Goal: Communication & Community: Participate in discussion

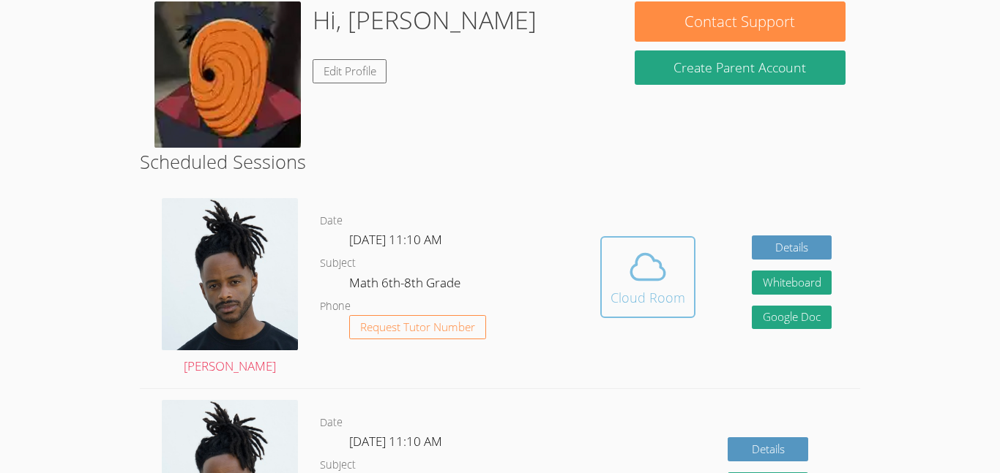
click at [608, 292] on button "Cloud Room" at bounding box center [647, 277] width 95 height 82
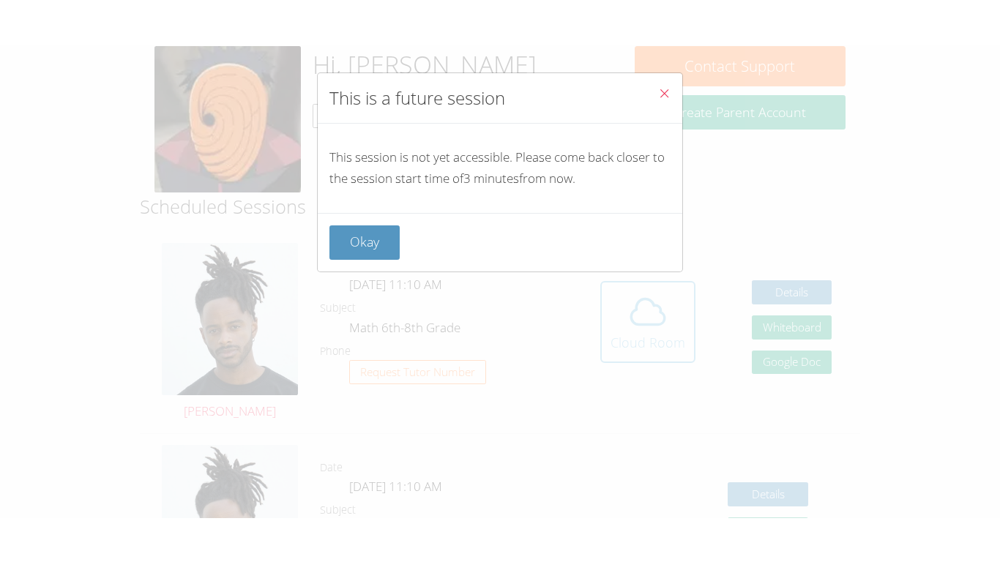
scroll to position [236, 0]
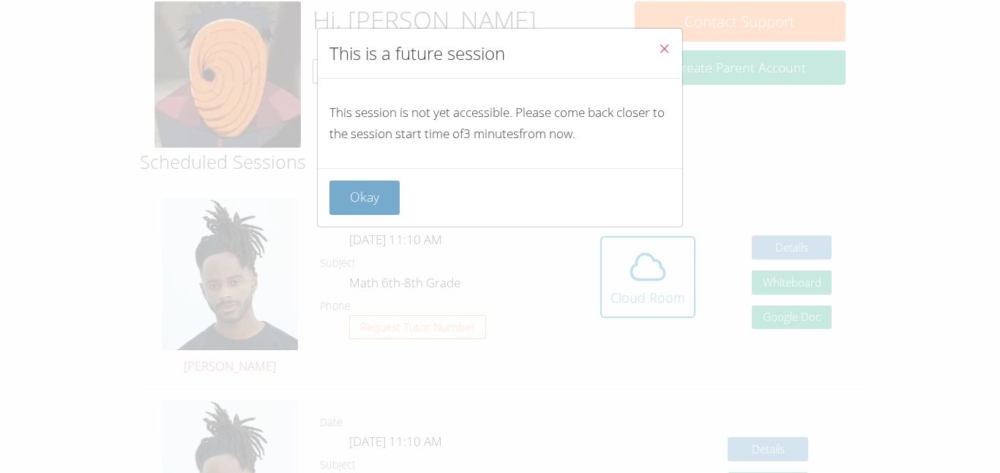
click at [371, 197] on button "Okay" at bounding box center [364, 198] width 70 height 34
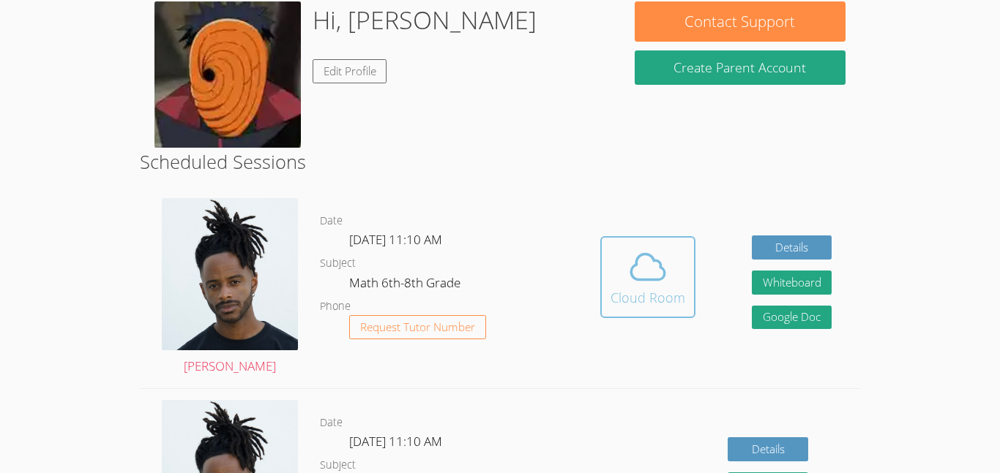
click at [648, 290] on div "Cloud Room" at bounding box center [647, 298] width 75 height 20
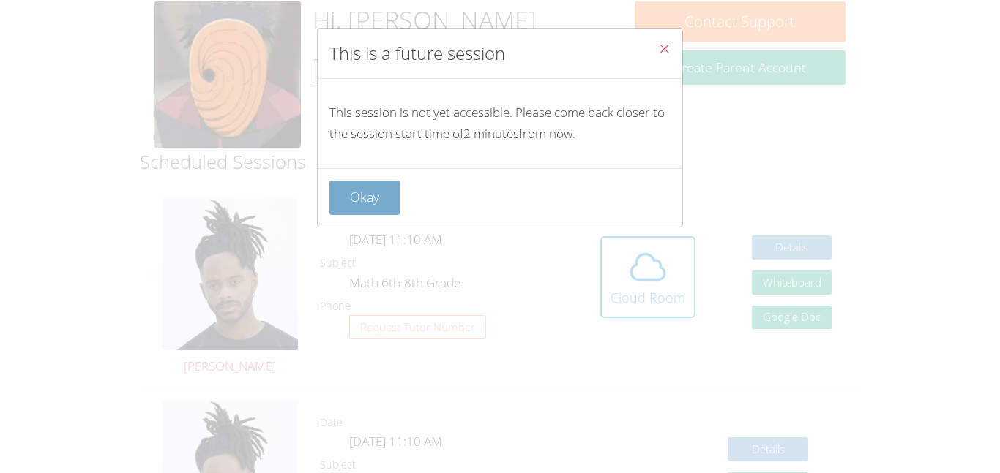
click at [394, 212] on button "Okay" at bounding box center [364, 198] width 70 height 34
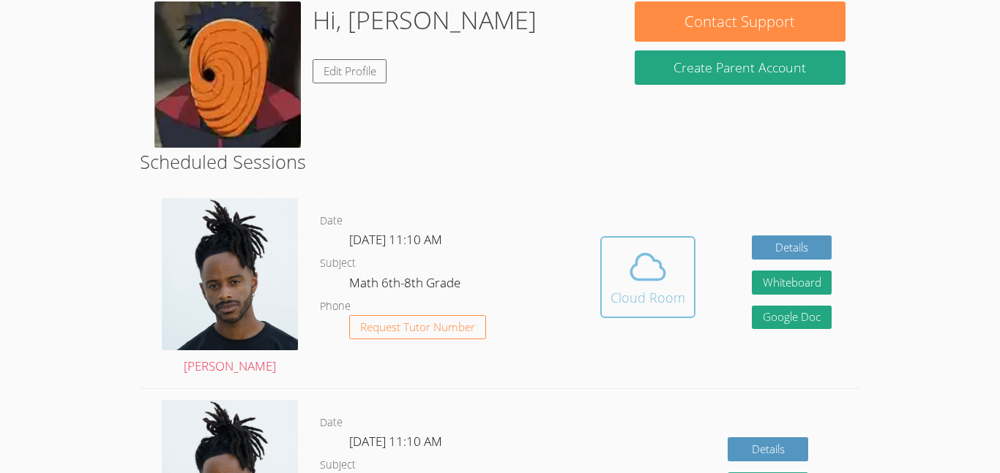
click at [629, 280] on icon at bounding box center [647, 267] width 41 height 41
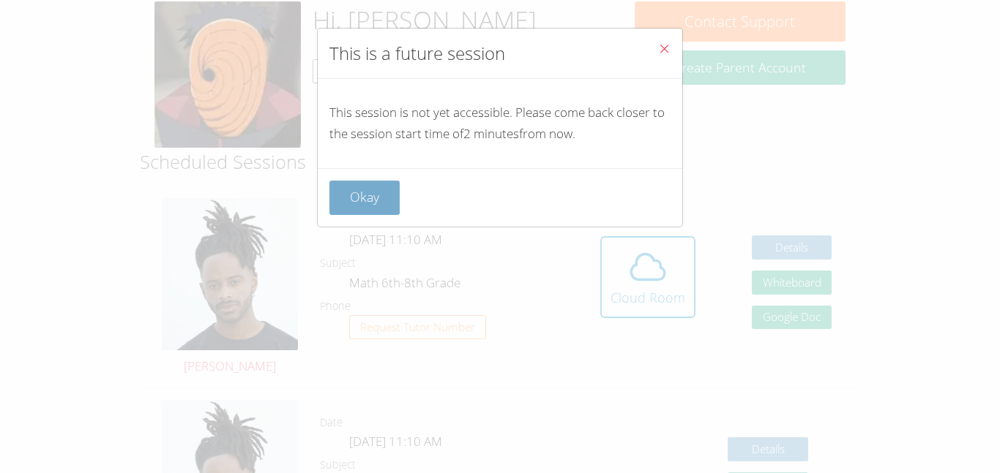
click at [364, 214] on button "Okay" at bounding box center [364, 198] width 70 height 34
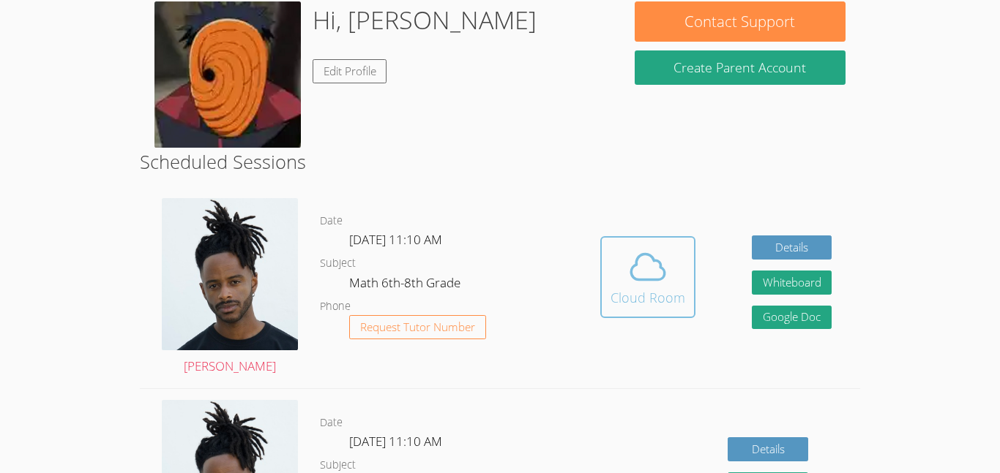
click at [653, 295] on div "Cloud Room" at bounding box center [647, 298] width 75 height 20
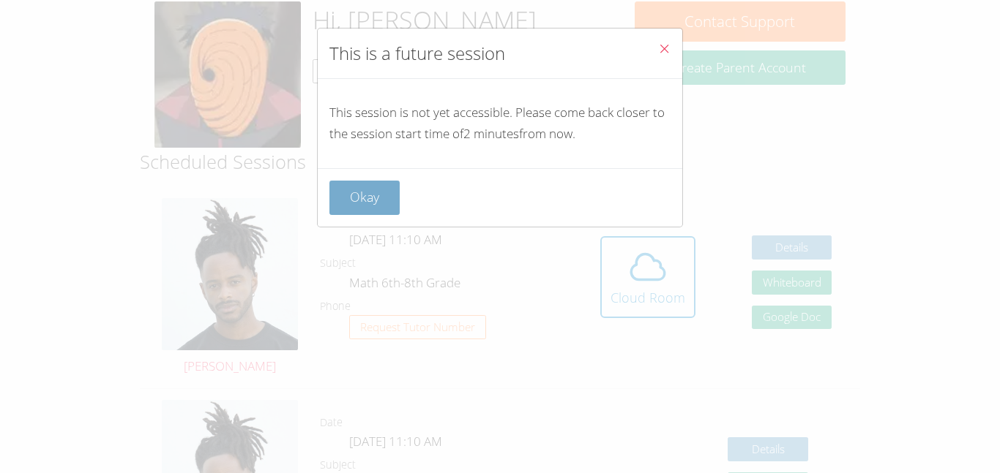
click at [357, 181] on button "Okay" at bounding box center [364, 198] width 70 height 34
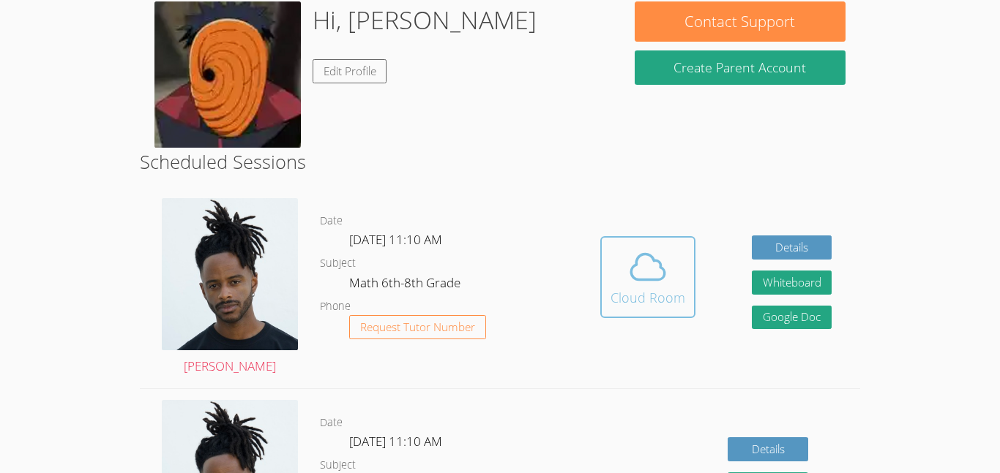
click at [617, 260] on span at bounding box center [647, 267] width 75 height 41
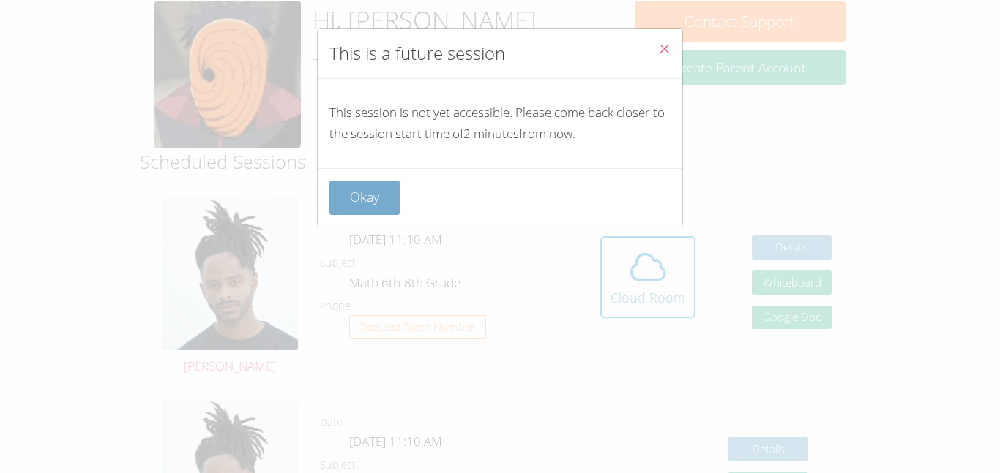
click at [329, 202] on button "Okay" at bounding box center [364, 198] width 70 height 34
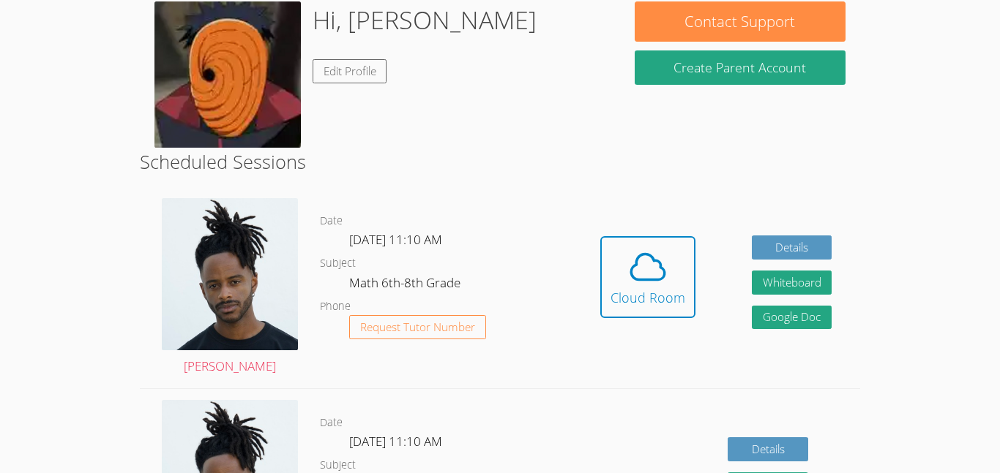
click at [694, 299] on div "Hidden Cloud Room Details Whiteboard Hidden Google Doc" at bounding box center [715, 287] width 288 height 201
click at [681, 292] on div "Cloud Room" at bounding box center [647, 298] width 75 height 20
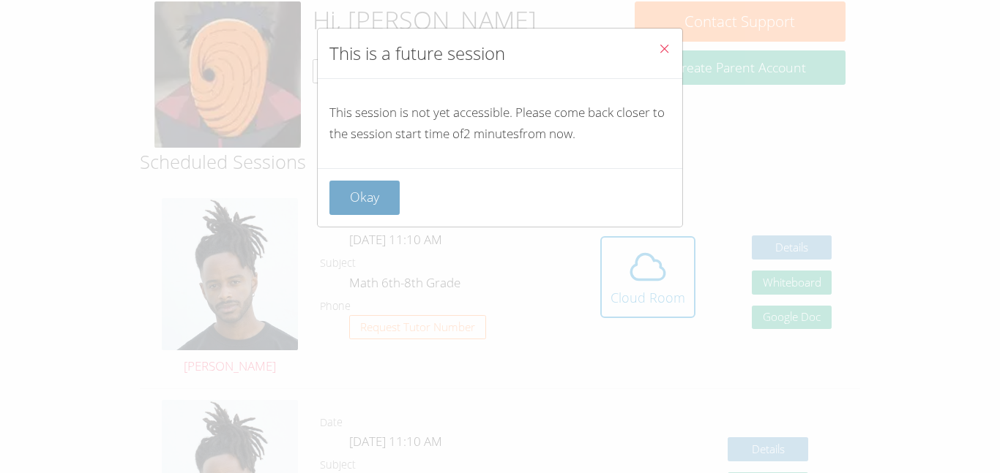
click at [349, 199] on button "Okay" at bounding box center [364, 198] width 70 height 34
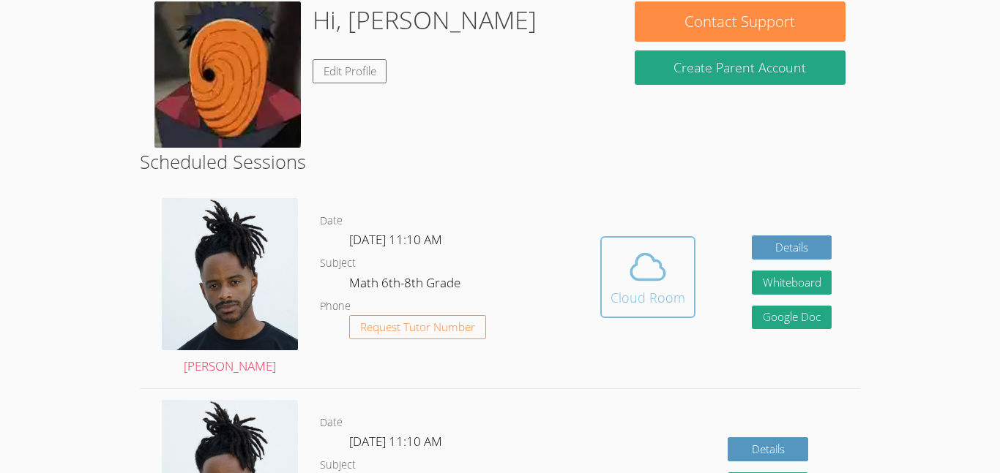
click at [623, 299] on div "Cloud Room" at bounding box center [647, 298] width 75 height 20
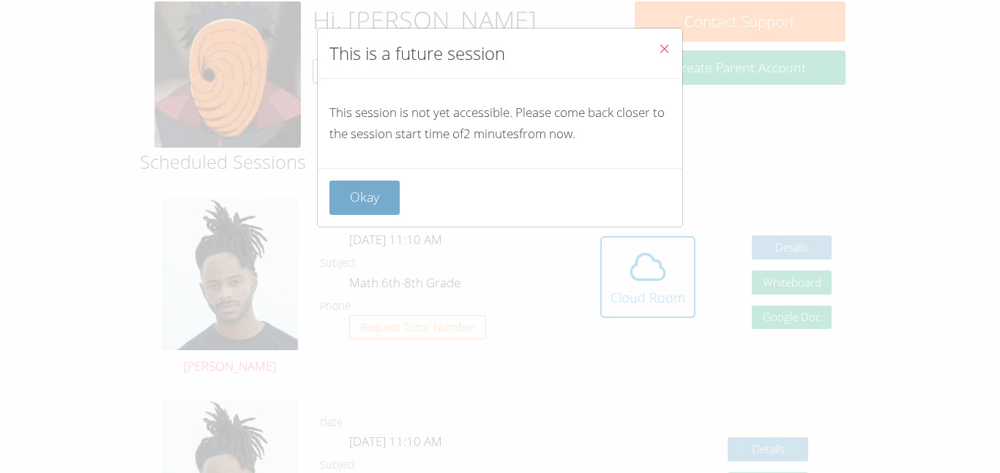
click at [379, 189] on button "Okay" at bounding box center [364, 198] width 70 height 34
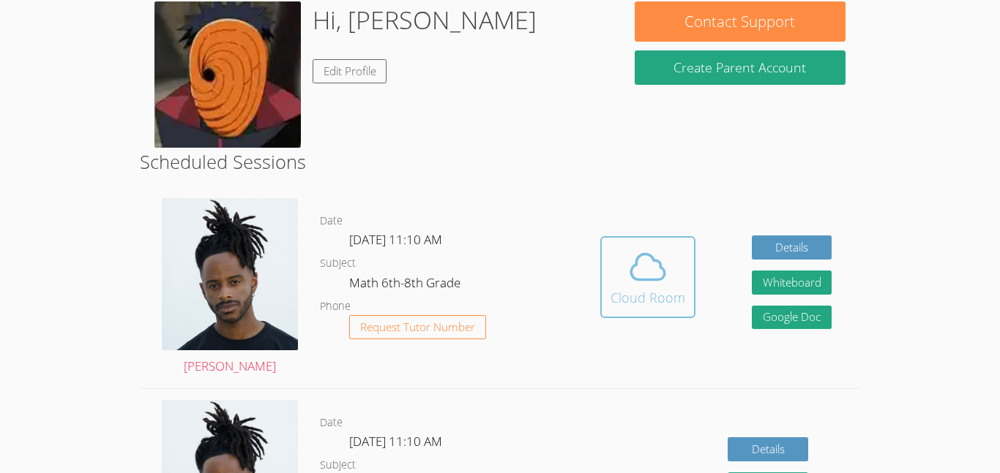
click at [653, 283] on icon at bounding box center [647, 267] width 41 height 41
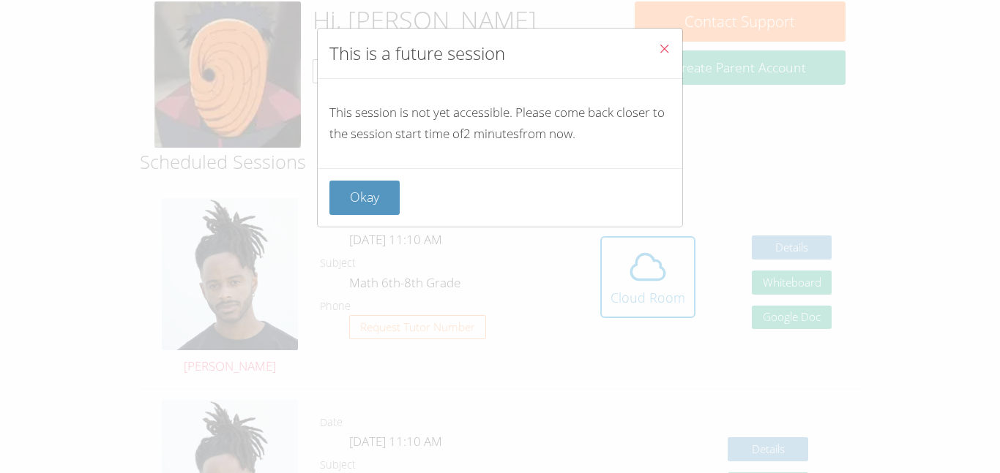
click at [667, 45] on icon "Close" at bounding box center [664, 48] width 12 height 12
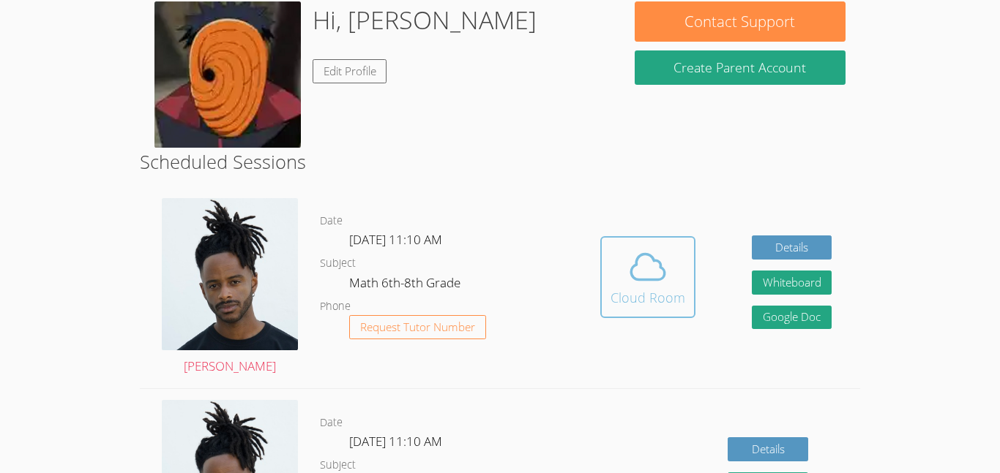
click at [624, 254] on span at bounding box center [647, 267] width 75 height 41
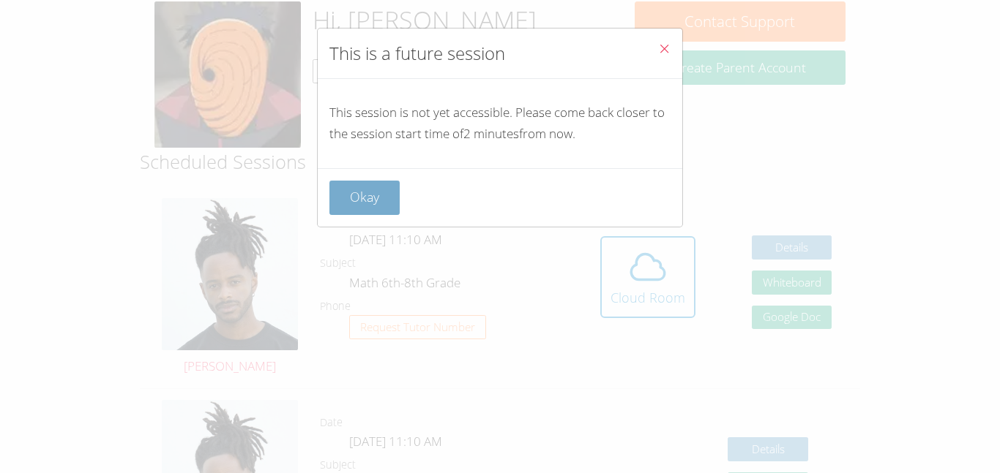
click at [382, 198] on button "Okay" at bounding box center [364, 198] width 70 height 34
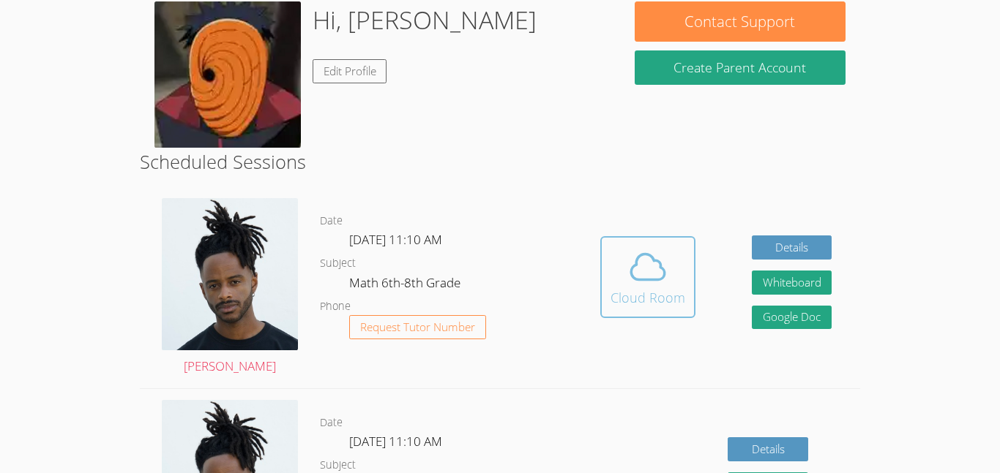
click at [632, 290] on div "Cloud Room" at bounding box center [647, 298] width 75 height 20
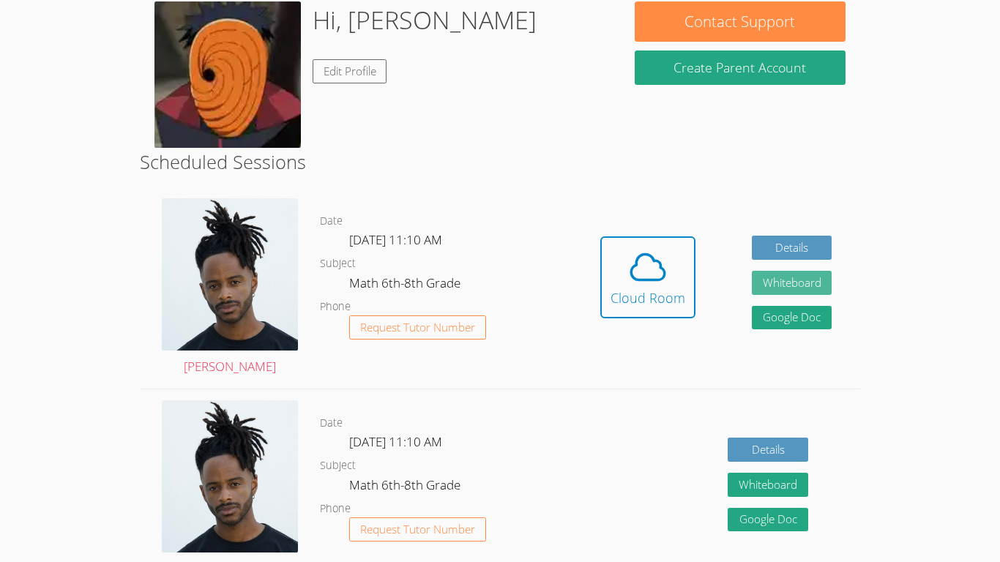
click at [796, 288] on button "Whiteboard" at bounding box center [791, 283] width 80 height 24
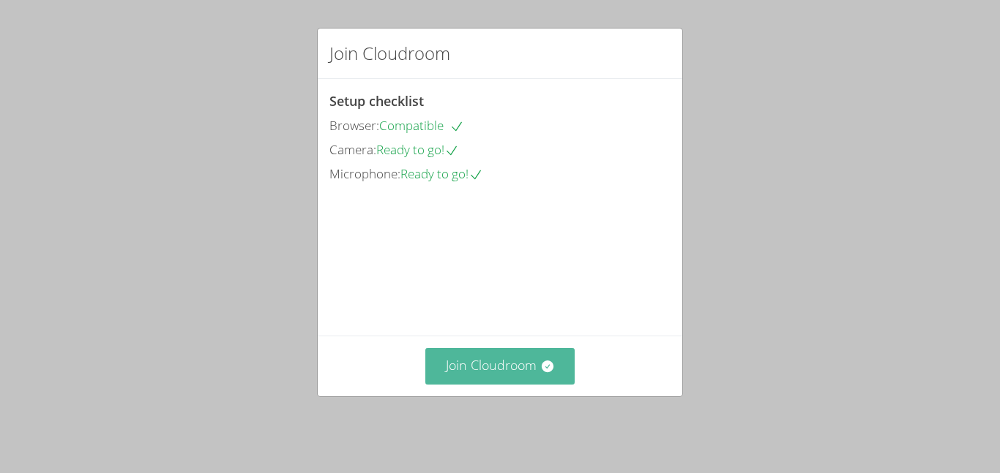
click at [516, 381] on button "Join Cloudroom" at bounding box center [500, 366] width 150 height 36
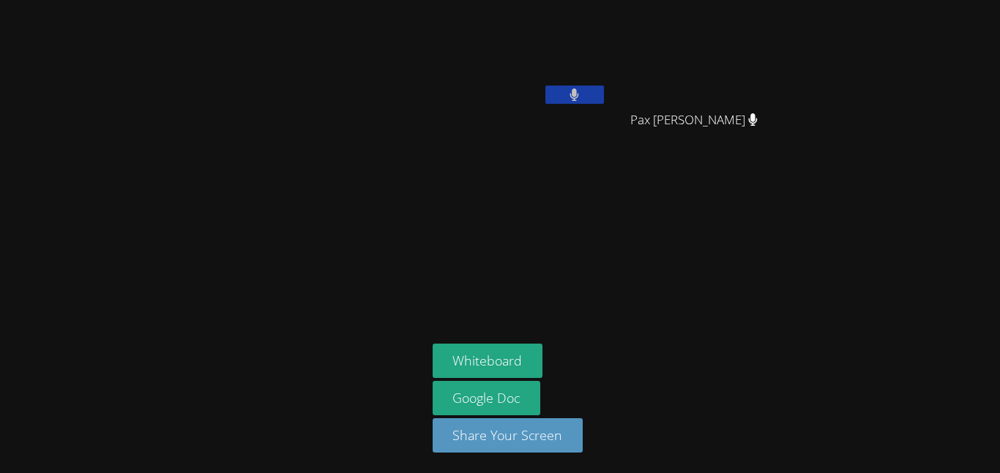
click at [577, 87] on button at bounding box center [574, 95] width 59 height 18
click at [589, 97] on button at bounding box center [574, 95] width 59 height 18
click at [602, 93] on button at bounding box center [574, 95] width 59 height 18
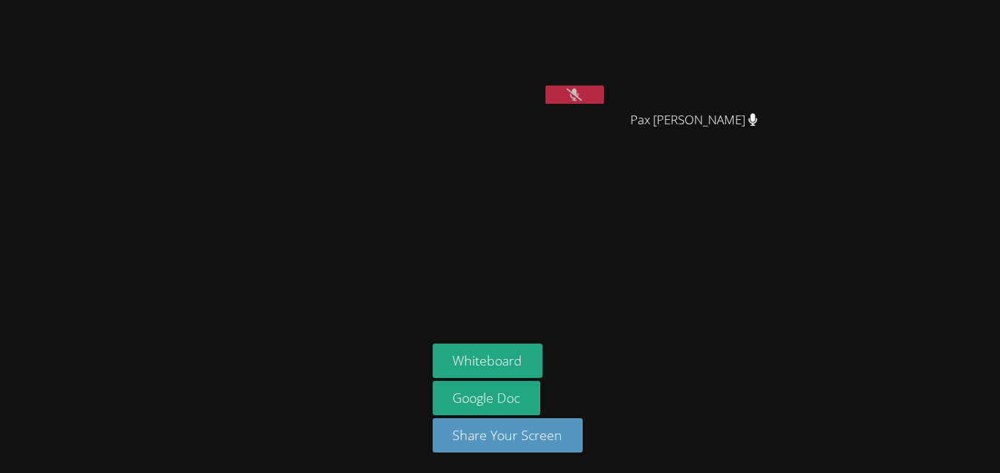
click at [574, 103] on button at bounding box center [574, 95] width 59 height 18
click at [509, 345] on button "Whiteboard" at bounding box center [487, 361] width 110 height 34
click at [561, 89] on button at bounding box center [574, 95] width 59 height 18
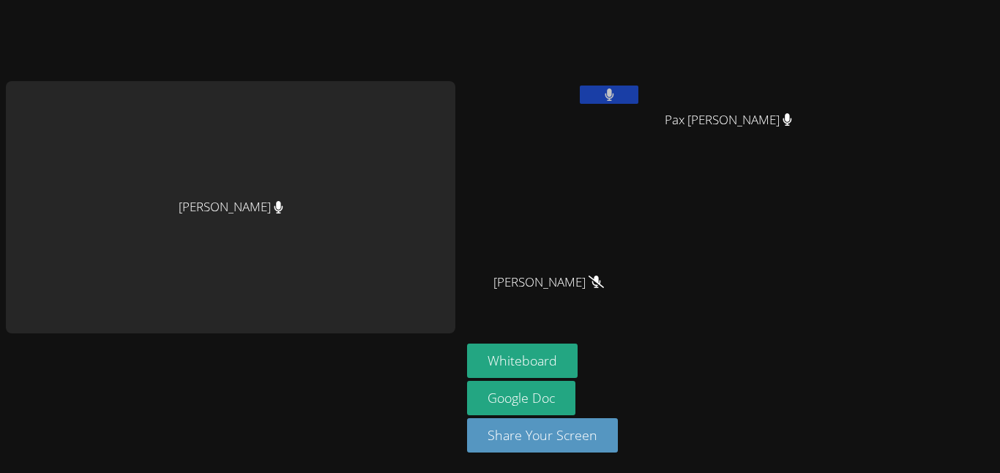
click at [561, 89] on video at bounding box center [554, 55] width 174 height 98
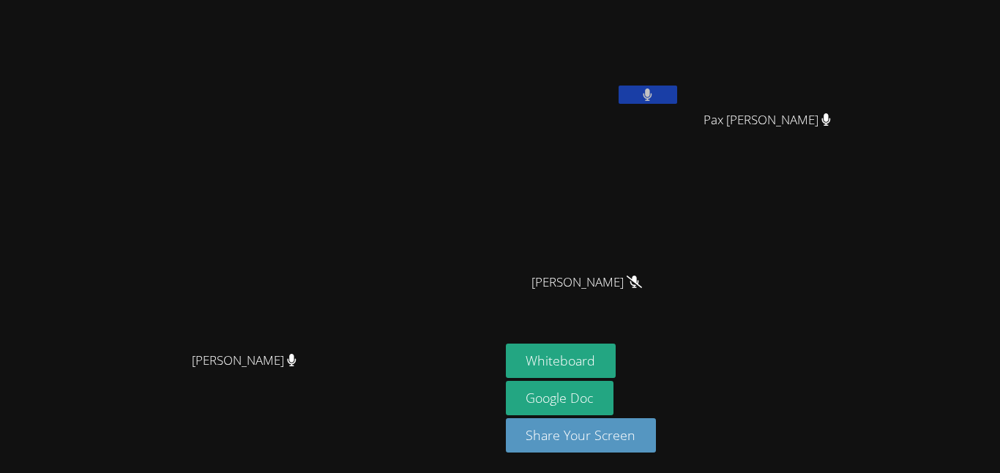
click at [607, 95] on video at bounding box center [593, 55] width 174 height 98
click at [645, 91] on button at bounding box center [647, 95] width 59 height 18
click at [677, 95] on button at bounding box center [647, 95] width 59 height 18
click at [677, 97] on button at bounding box center [647, 95] width 59 height 18
click at [359, 228] on video at bounding box center [250, 207] width 220 height 274
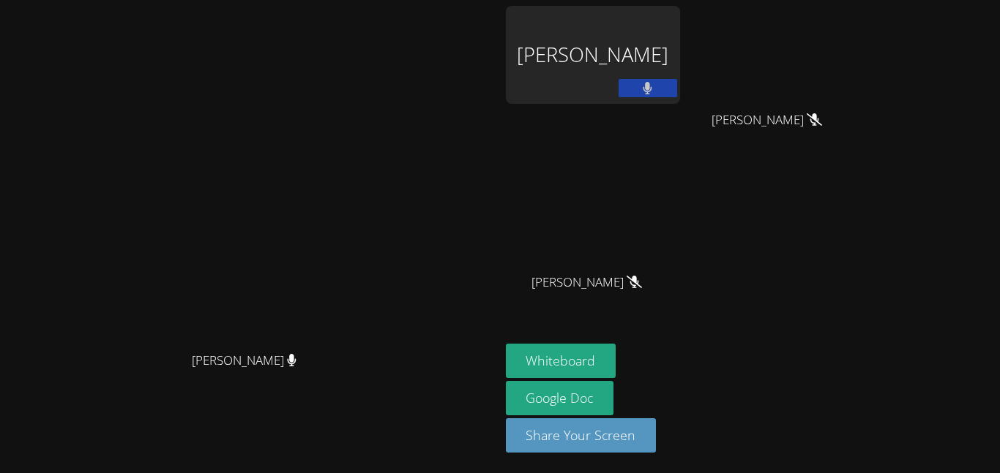
click at [677, 92] on button at bounding box center [647, 88] width 59 height 18
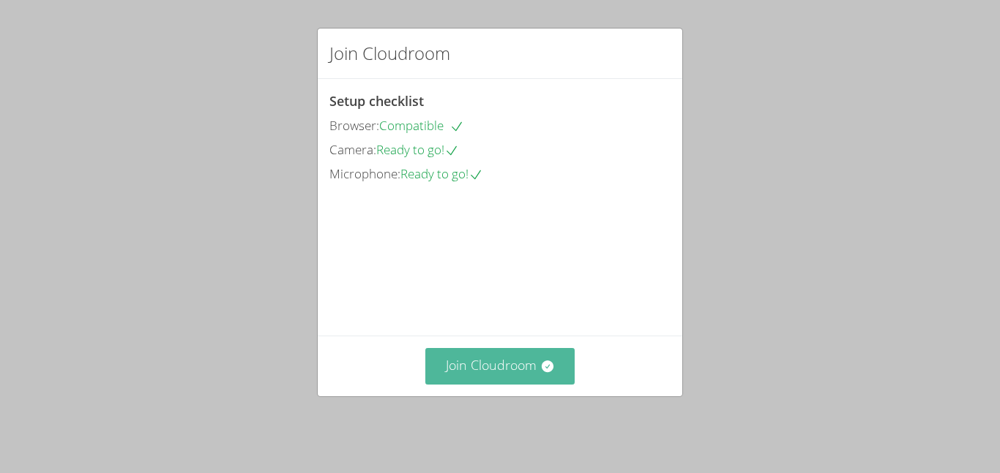
click at [478, 380] on button "Join Cloudroom" at bounding box center [500, 366] width 150 height 36
click at [471, 372] on button "Join Cloudroom" at bounding box center [500, 366] width 150 height 36
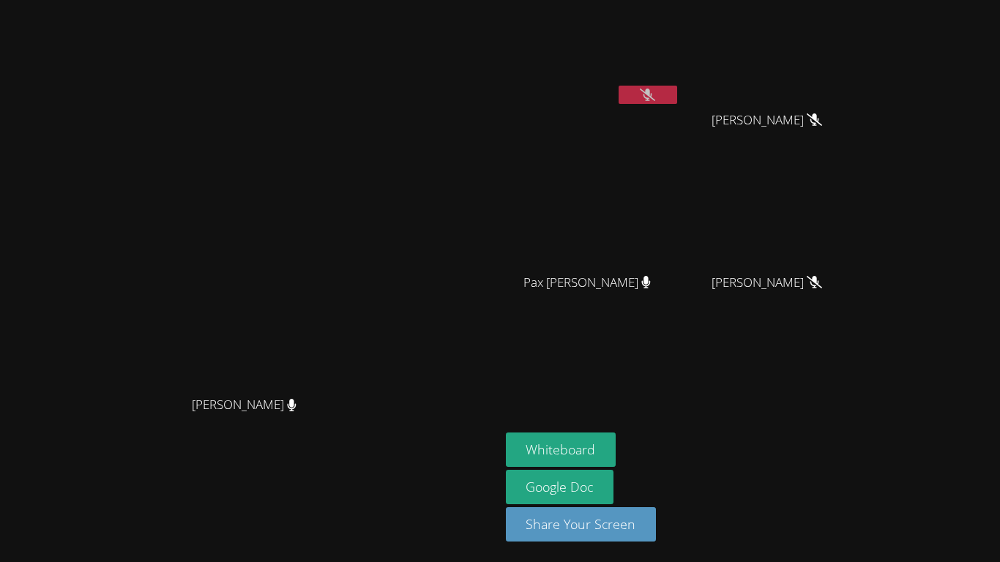
click at [359, 306] on video at bounding box center [250, 252] width 220 height 274
click at [677, 93] on button at bounding box center [647, 95] width 59 height 18
click at [677, 97] on button at bounding box center [647, 95] width 59 height 18
click at [655, 100] on icon at bounding box center [647, 95] width 15 height 12
click at [677, 92] on button at bounding box center [647, 95] width 59 height 18
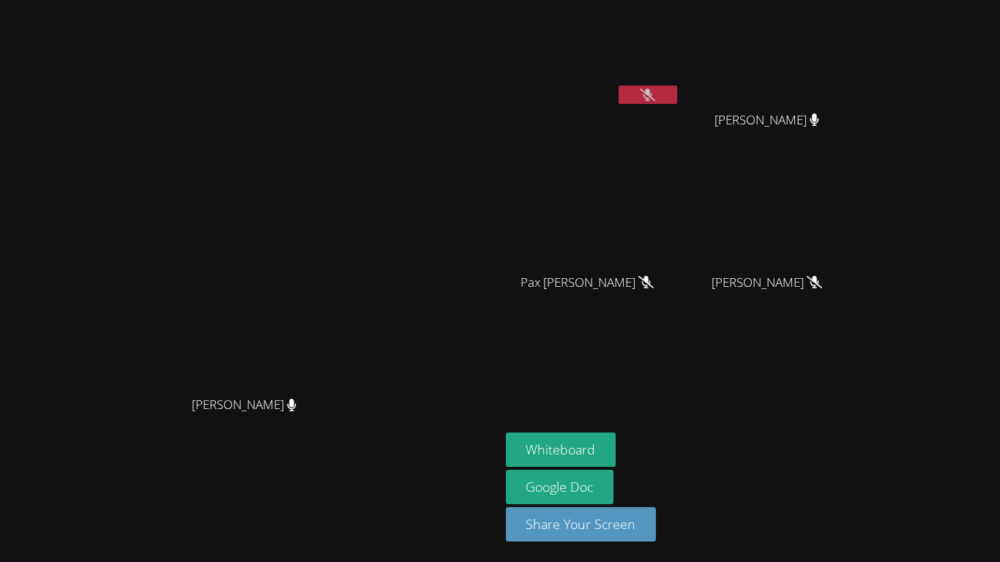
click at [677, 96] on button at bounding box center [647, 95] width 59 height 18
click at [677, 95] on button at bounding box center [647, 95] width 59 height 18
click at [655, 99] on icon at bounding box center [647, 95] width 15 height 12
click at [677, 102] on button at bounding box center [647, 95] width 59 height 18
click at [677, 99] on button at bounding box center [647, 95] width 59 height 18
